Goal: Task Accomplishment & Management: Manage account settings

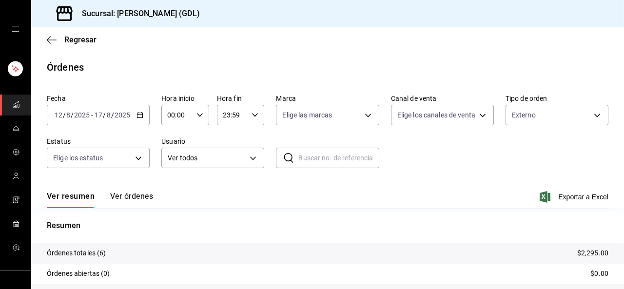
scroll to position [94, 0]
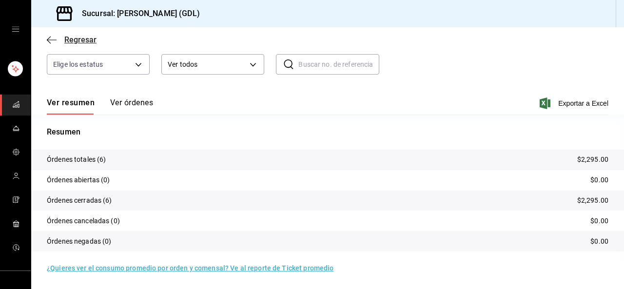
click at [47, 41] on icon "button" at bounding box center [52, 40] width 10 height 9
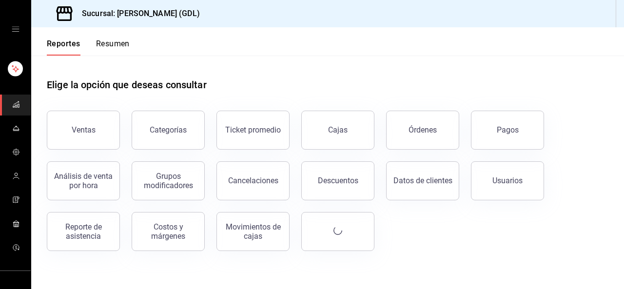
click at [14, 25] on icon "open drawer" at bounding box center [16, 29] width 8 height 8
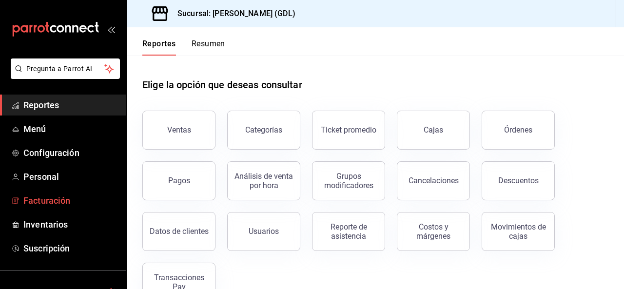
click at [57, 196] on span "Facturación" at bounding box center [70, 200] width 95 height 13
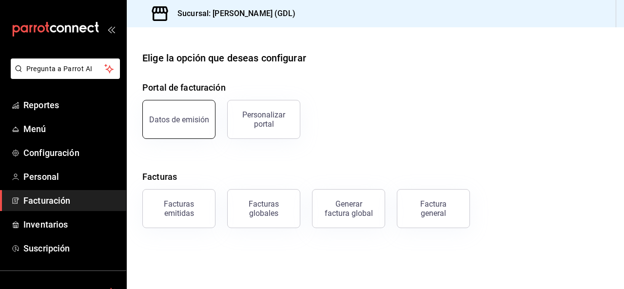
click at [183, 129] on button "Datos de emisión" at bounding box center [178, 119] width 73 height 39
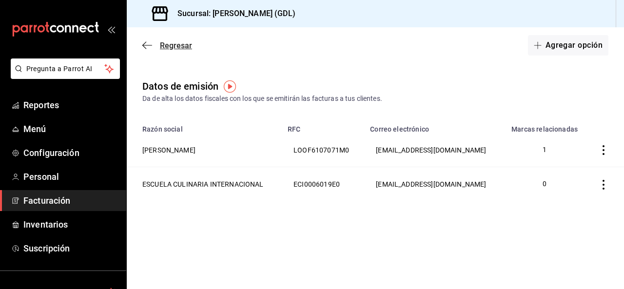
click at [148, 44] on icon "button" at bounding box center [147, 45] width 10 height 9
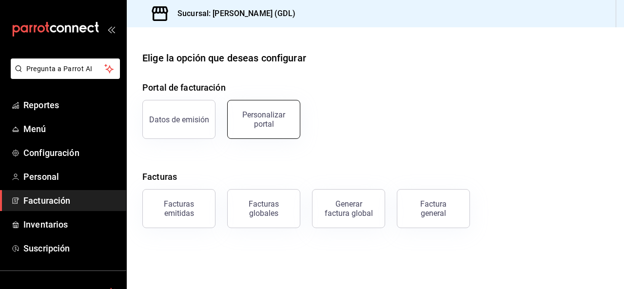
click at [279, 132] on button "Personalizar portal" at bounding box center [263, 119] width 73 height 39
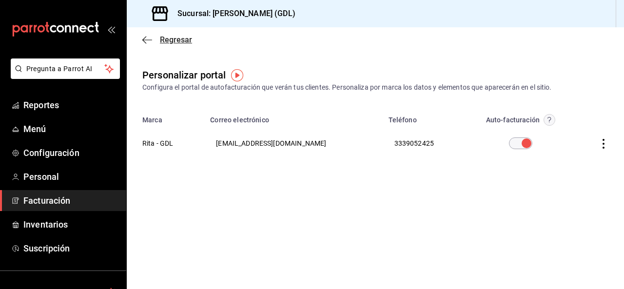
click at [149, 38] on icon "button" at bounding box center [147, 40] width 10 height 9
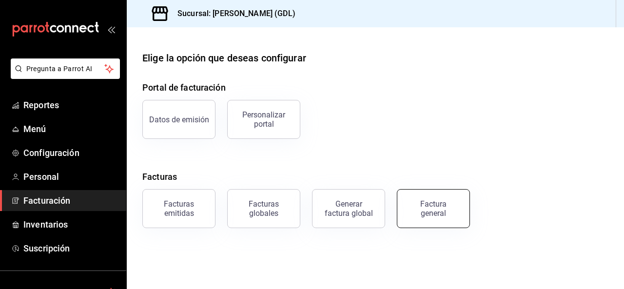
click at [423, 203] on div "Factura general" at bounding box center [433, 208] width 49 height 19
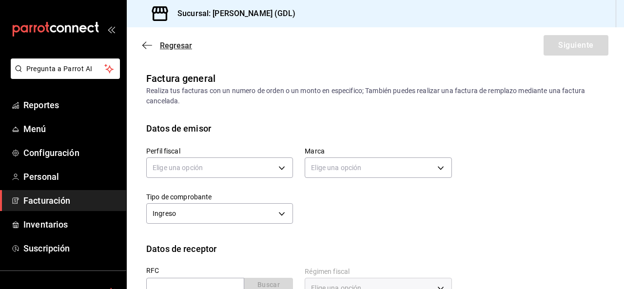
click at [147, 41] on icon "button" at bounding box center [147, 45] width 10 height 9
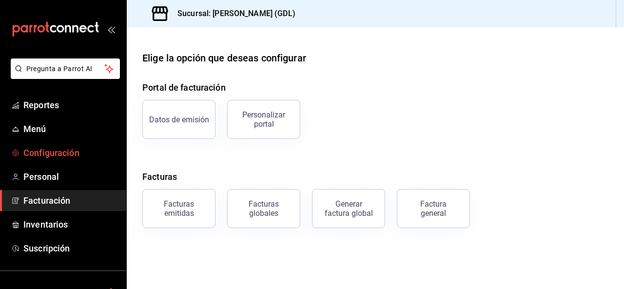
click at [58, 154] on span "Configuración" at bounding box center [70, 152] width 95 height 13
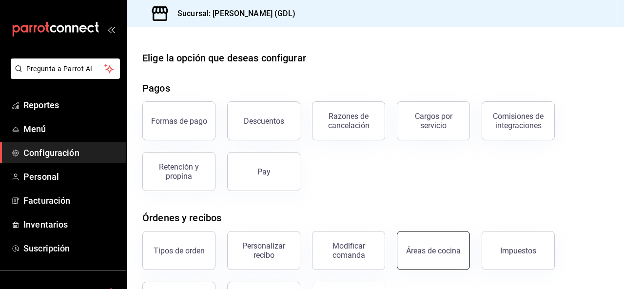
click at [440, 255] on button "Áreas de cocina" at bounding box center [433, 250] width 73 height 39
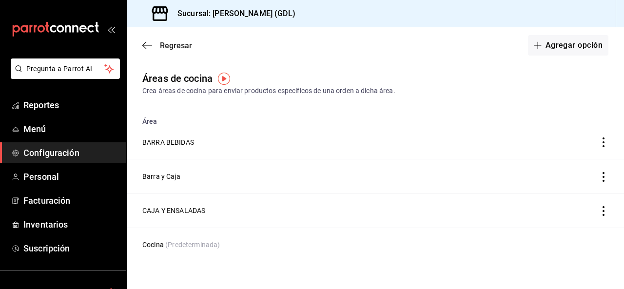
click at [147, 43] on icon "button" at bounding box center [147, 45] width 10 height 9
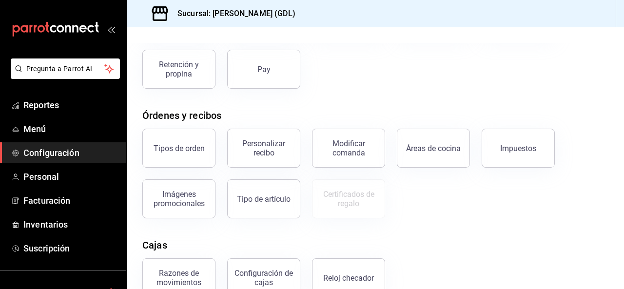
scroll to position [102, 0]
click at [276, 158] on button "Personalizar recibo" at bounding box center [263, 148] width 73 height 39
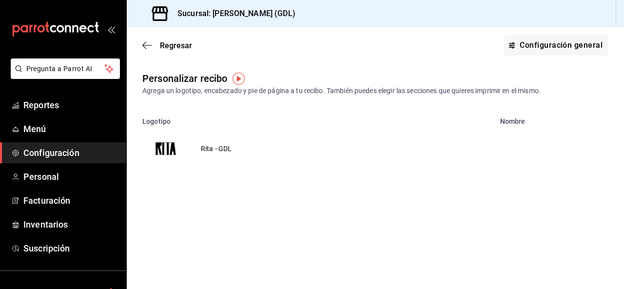
click at [217, 149] on td "Rita - GDL" at bounding box center [216, 148] width 55 height 47
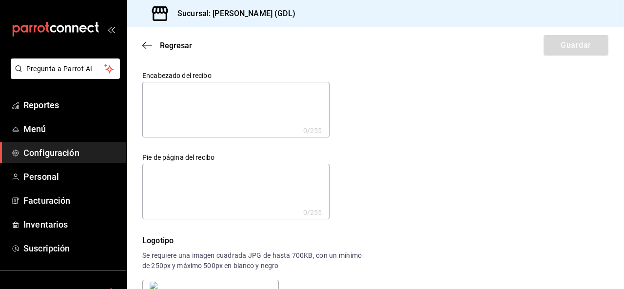
scroll to position [209, 0]
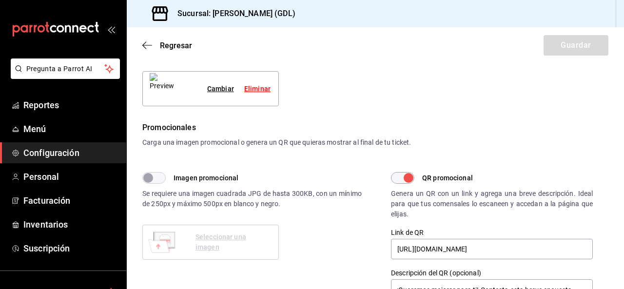
type textarea "x"
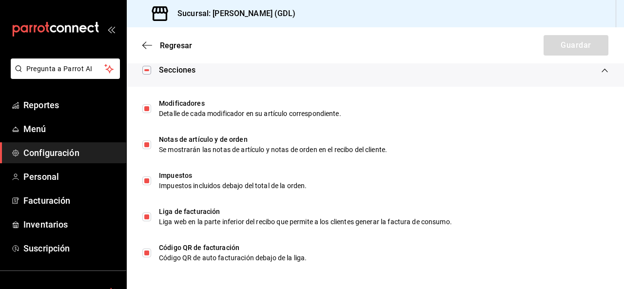
scroll to position [544, 0]
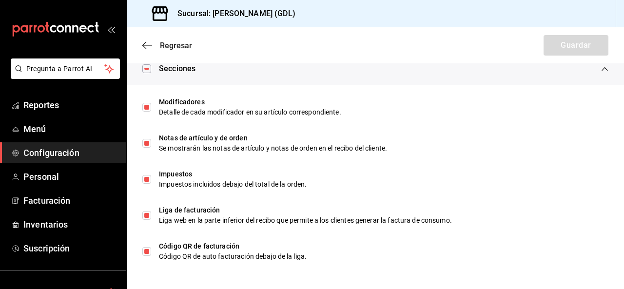
click at [147, 42] on icon "button" at bounding box center [147, 45] width 10 height 9
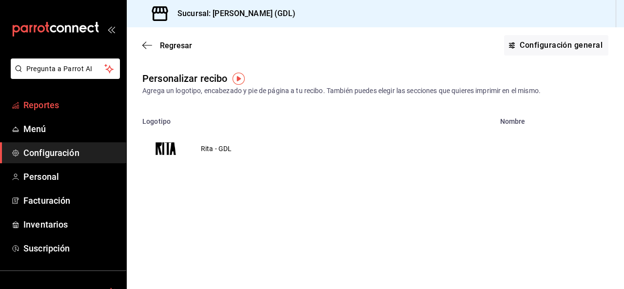
click at [71, 108] on span "Reportes" at bounding box center [70, 104] width 95 height 13
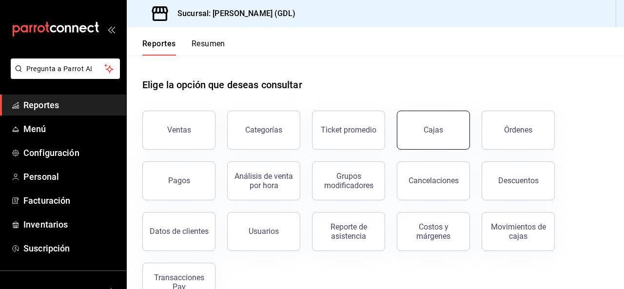
scroll to position [28, 0]
